Goal: Information Seeking & Learning: Learn about a topic

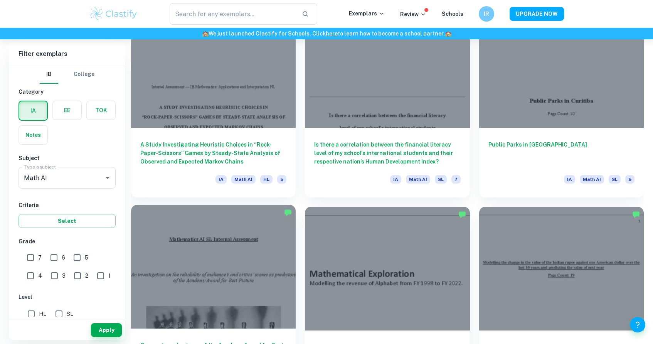
scroll to position [1063, 0]
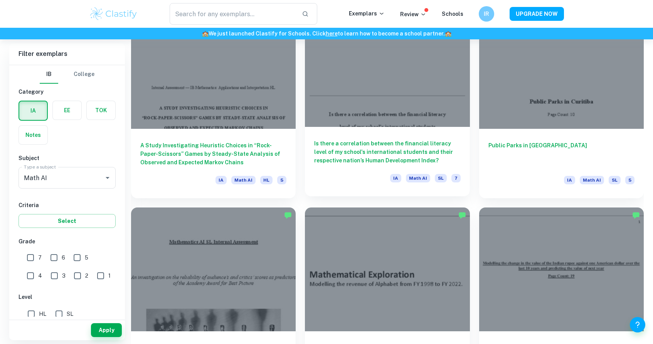
click at [350, 152] on h6 "Is there a correlation between the financial literacy level of my school's inte…" at bounding box center [387, 151] width 146 height 25
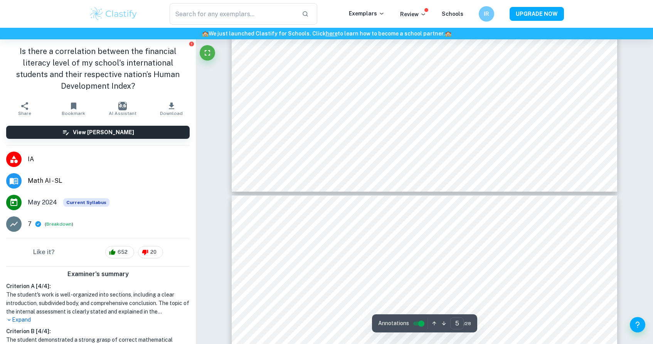
scroll to position [2636, 0]
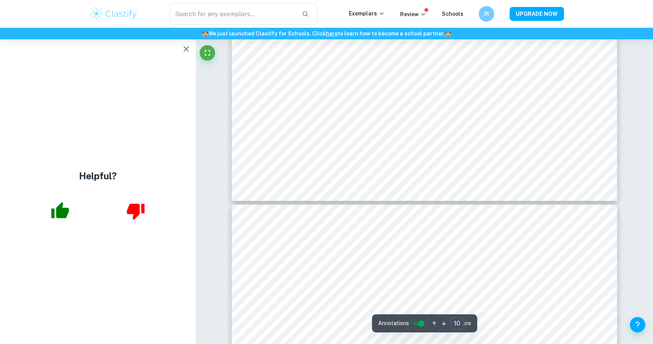
type input "9"
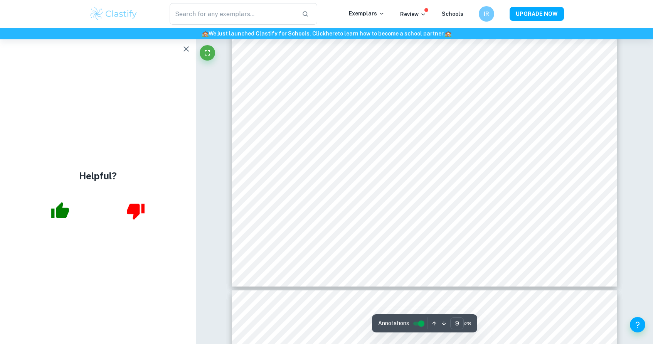
scroll to position [4434, 0]
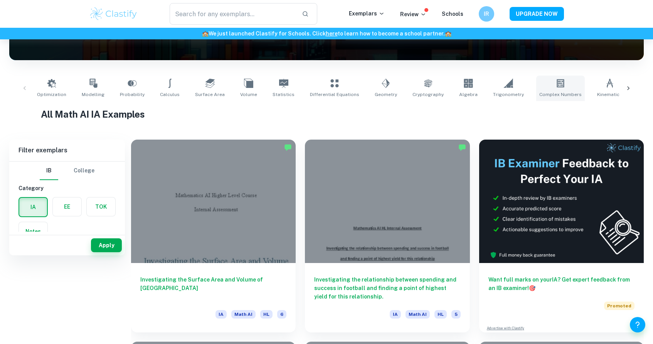
scroll to position [192, 0]
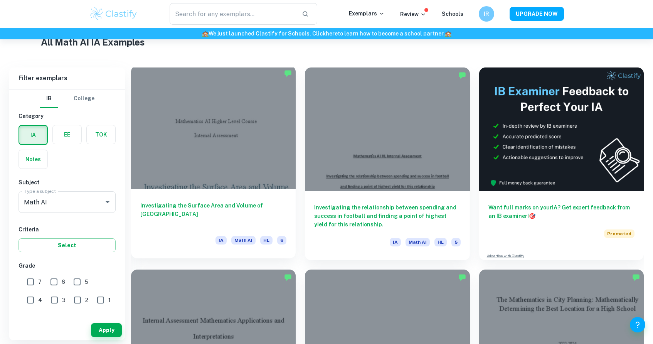
click at [232, 207] on h6 "Investigating the Surface Area and Volume of [GEOGRAPHIC_DATA]" at bounding box center [213, 213] width 146 height 25
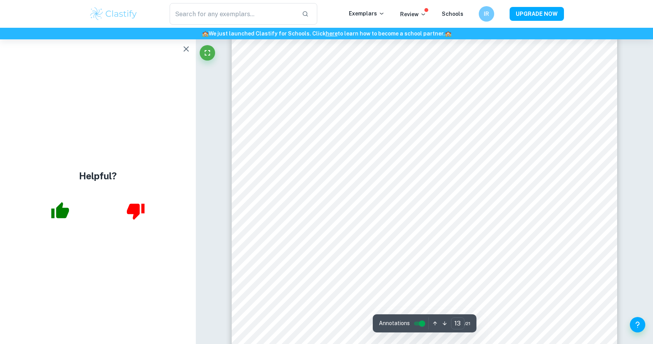
scroll to position [6329, 0]
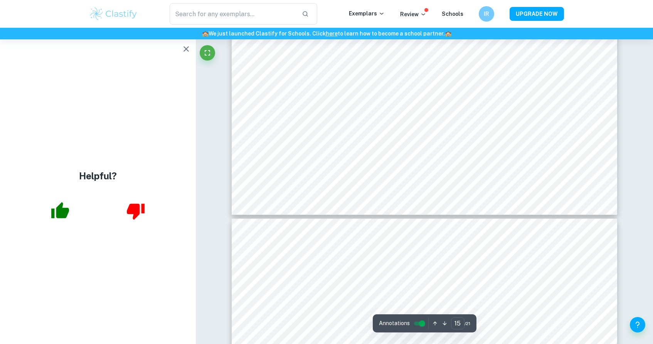
type input "16"
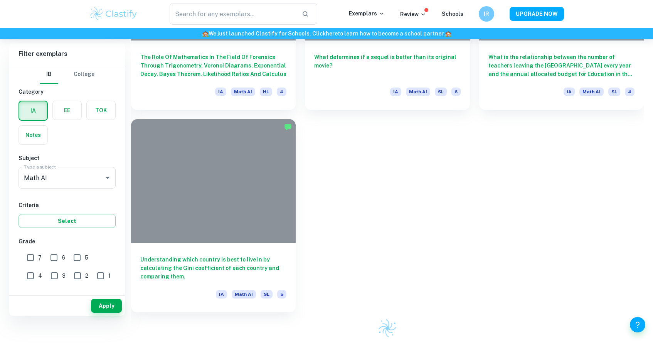
scroll to position [192, 0]
